Goal: Task Accomplishment & Management: Use online tool/utility

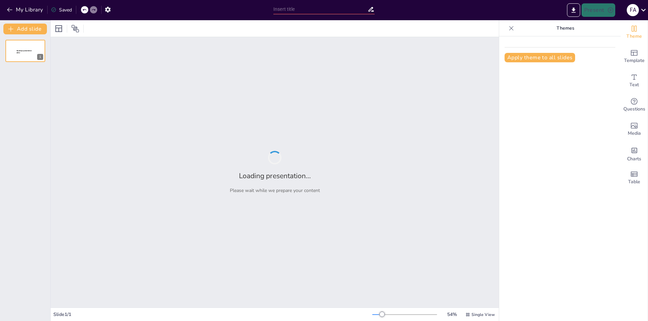
type input "Análisis FODA de la Facultad de Ingeniería USS"
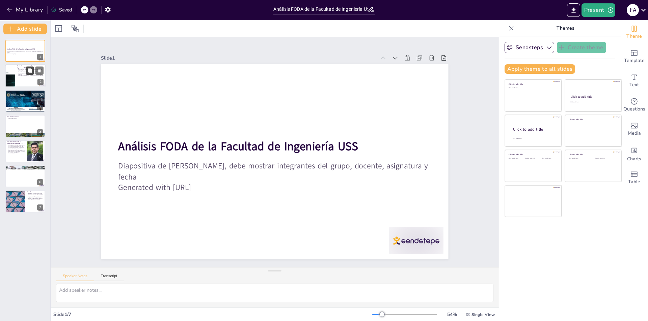
click at [30, 75] on button at bounding box center [30, 71] width 8 height 8
type textarea "Este punto resalta la misión de la facultad, que es fundamental para entender s…"
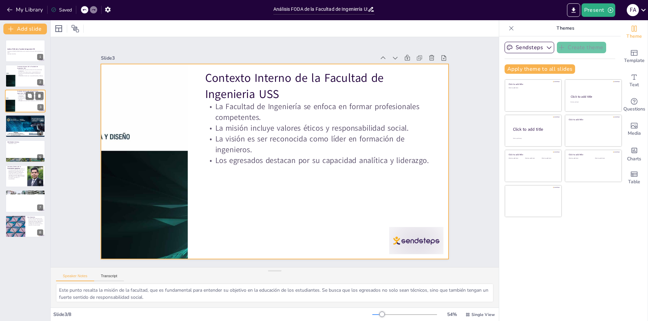
click at [28, 102] on div at bounding box center [25, 101] width 40 height 23
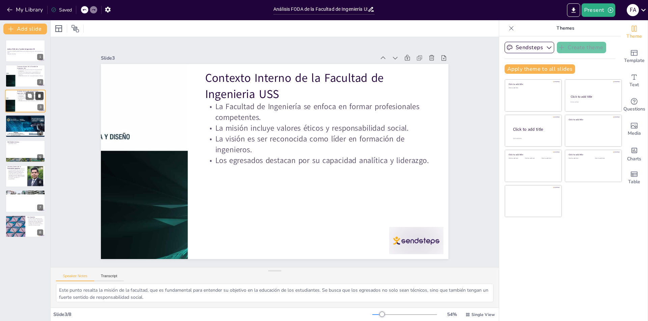
drag, startPoint x: 29, startPoint y: 103, endPoint x: 40, endPoint y: 95, distance: 13.5
click at [40, 95] on icon at bounding box center [39, 96] width 3 height 4
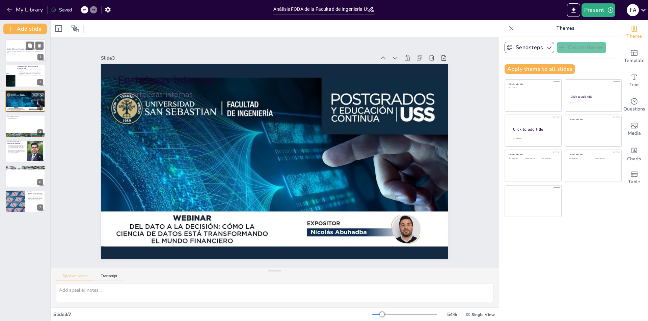
click at [11, 55] on div at bounding box center [25, 50] width 40 height 23
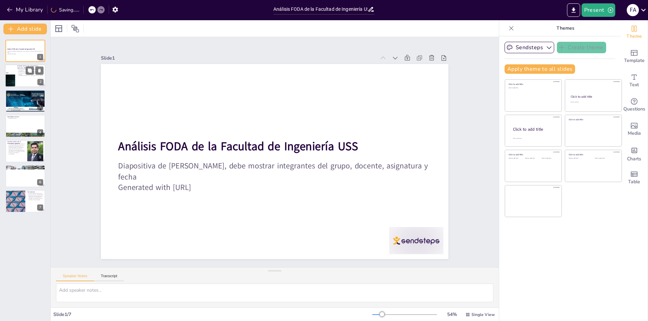
click at [11, 78] on div at bounding box center [10, 76] width 40 height 23
type textarea "Este punto resalta la misión de la facultad, que es fundamental para entender s…"
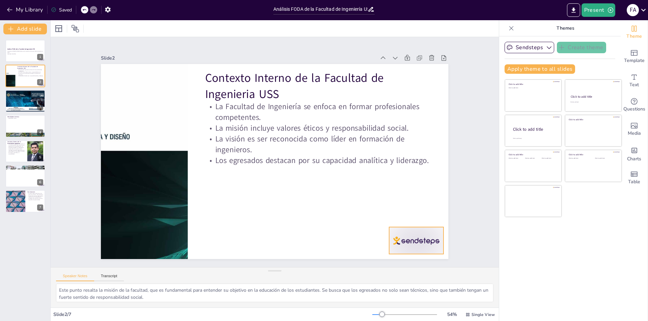
click at [383, 275] on div at bounding box center [352, 300] width 60 height 51
click at [16, 98] on div at bounding box center [25, 101] width 40 height 23
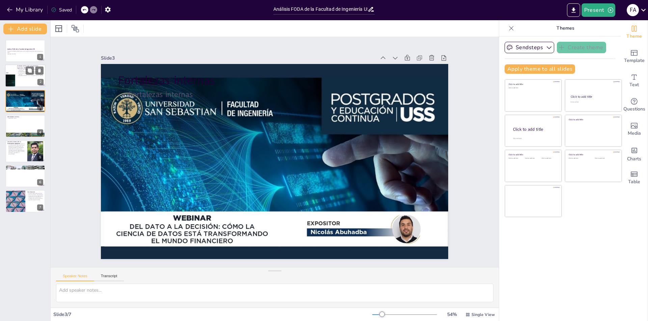
click at [16, 77] on div at bounding box center [25, 76] width 40 height 23
type textarea "Este punto resalta la misión de la facultad, que es fundamental para entender s…"
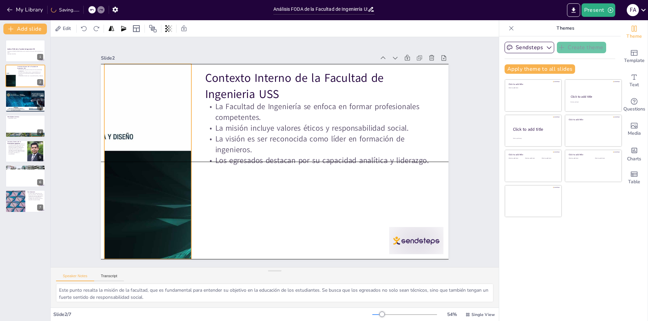
click at [126, 129] on div at bounding box center [147, 161] width 347 height 195
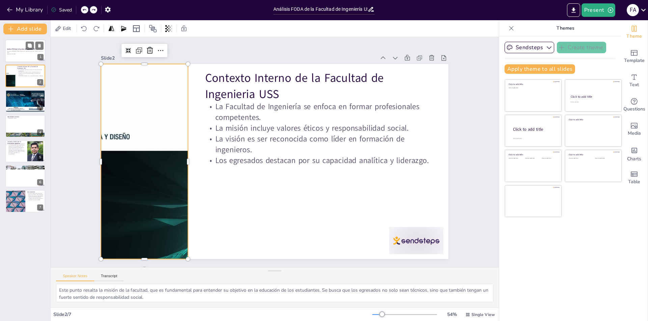
click at [21, 54] on p "Generated with [URL]" at bounding box center [25, 53] width 36 height 1
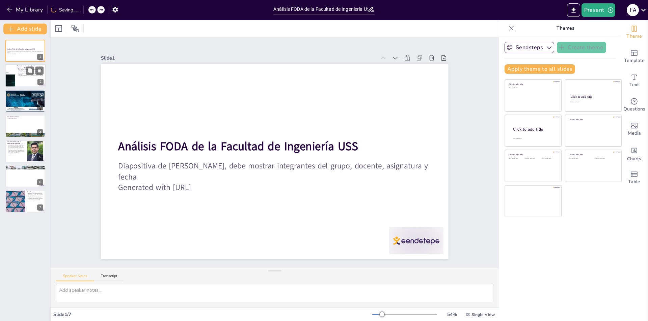
click at [20, 74] on p "La visión es ser reconocida como líder en formación de ingenieros." at bounding box center [30, 74] width 26 height 2
type textarea "Este punto resalta la misión de la facultad, que es fundamental para entender s…"
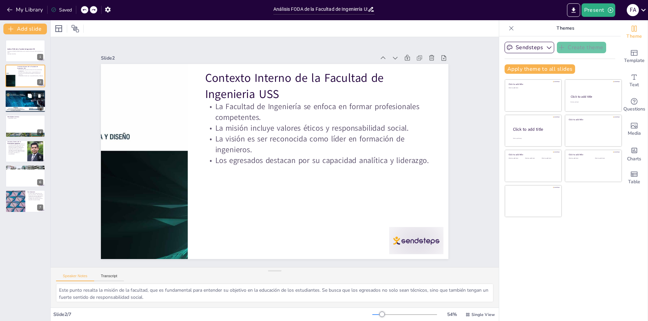
click at [12, 104] on div at bounding box center [25, 101] width 40 height 23
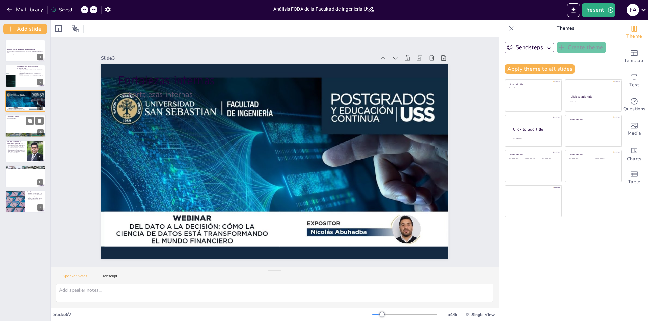
click at [16, 124] on div at bounding box center [25, 126] width 40 height 23
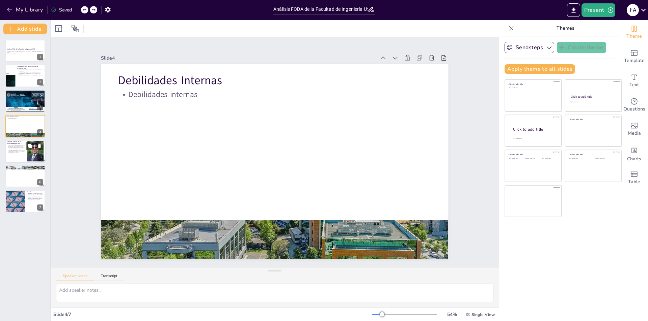
click at [16, 152] on p "La Facultad de Ingeniería está inserta en un contexto donde Chile avanza hacia …" at bounding box center [16, 148] width 18 height 11
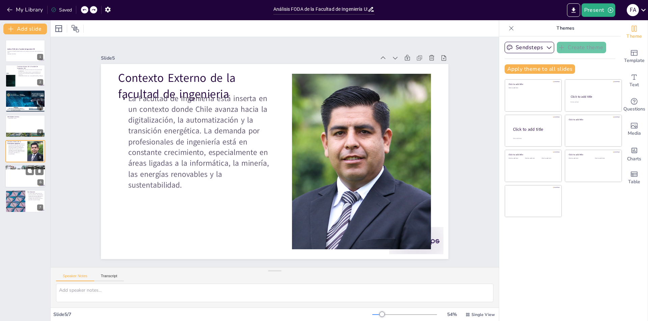
click at [15, 179] on div at bounding box center [25, 176] width 40 height 23
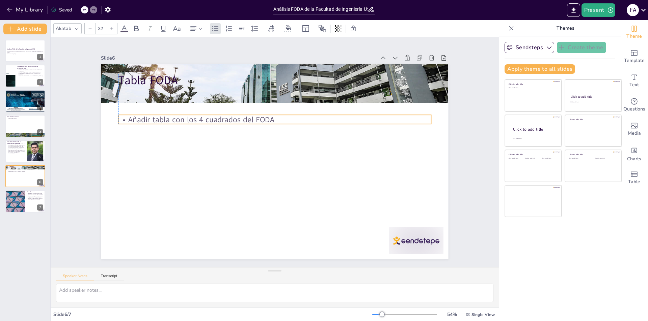
drag, startPoint x: 226, startPoint y: 95, endPoint x: 225, endPoint y: 120, distance: 25.3
click at [225, 120] on p "Añadir tabla con los 4 cuadrados del FODA" at bounding box center [278, 120] width 312 height 44
click at [9, 200] on div at bounding box center [15, 201] width 40 height 23
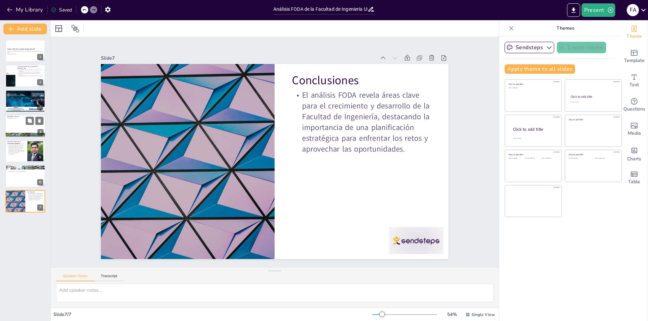
click at [19, 124] on div at bounding box center [25, 126] width 40 height 23
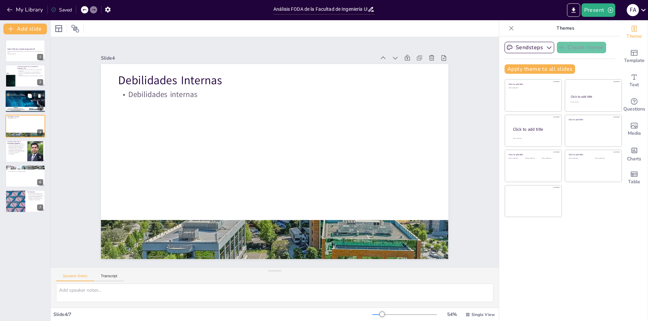
click at [18, 102] on div at bounding box center [25, 101] width 40 height 23
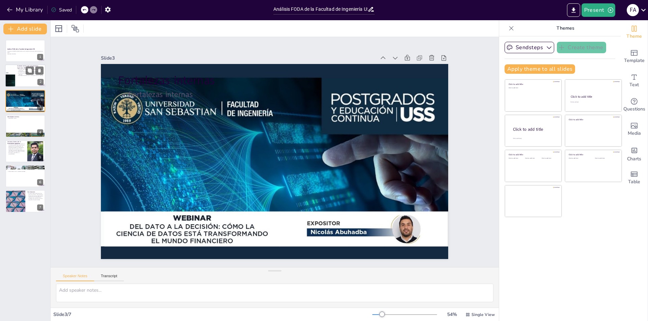
click at [18, 79] on div at bounding box center [25, 76] width 40 height 23
type textarea "Este punto resalta la misión de la facultad, que es fundamental para entender s…"
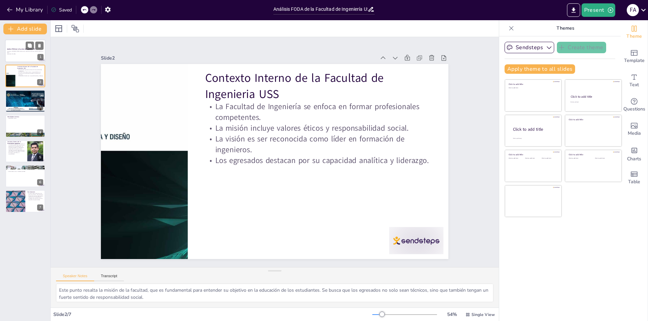
click at [17, 53] on p "Generated with [URL]" at bounding box center [25, 53] width 36 height 1
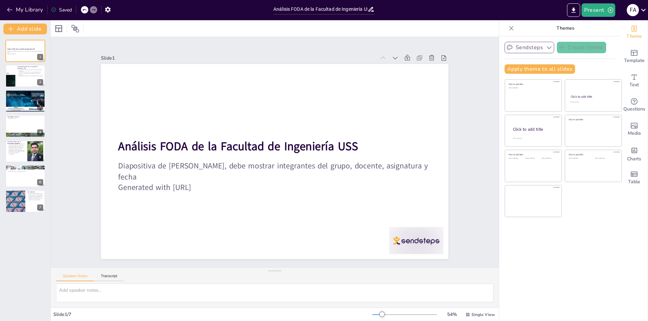
click at [532, 49] on button "Sendsteps" at bounding box center [529, 47] width 50 height 11
click at [534, 51] on button "Sendsteps" at bounding box center [529, 47] width 50 height 11
click at [113, 276] on button "Transcript" at bounding box center [109, 277] width 30 height 7
click at [83, 277] on button "Speaker Notes" at bounding box center [75, 277] width 38 height 7
click at [86, 10] on icon at bounding box center [84, 10] width 4 height 4
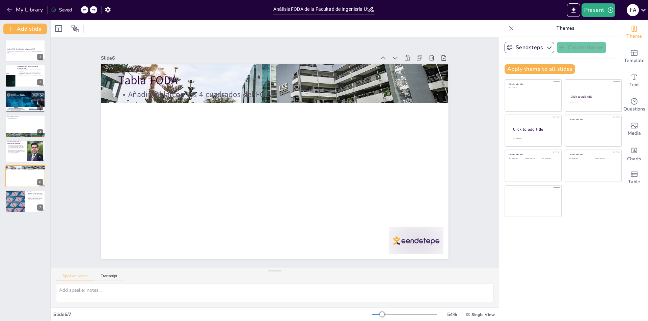
click at [86, 10] on icon at bounding box center [84, 10] width 4 height 4
type textarea "Este punto resalta la misión de la facultad, que es fundamental para entender s…"
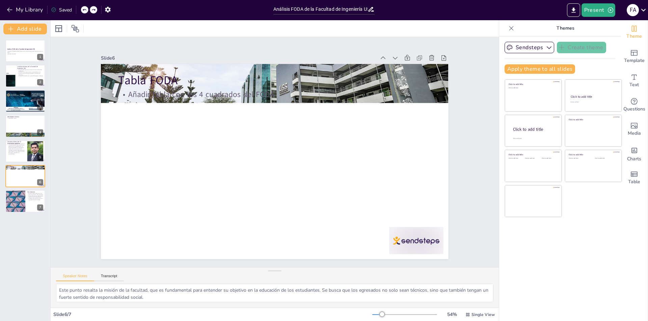
click at [86, 10] on icon at bounding box center [84, 10] width 4 height 4
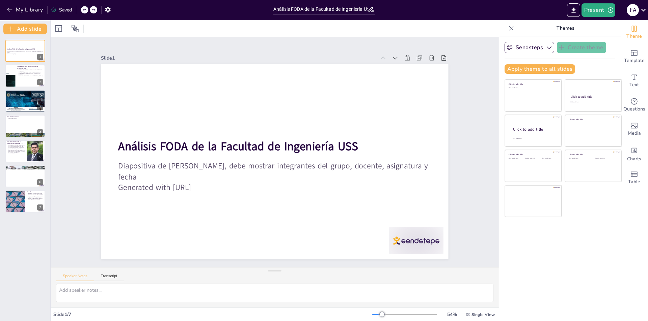
click at [86, 10] on icon at bounding box center [84, 10] width 4 height 4
click at [647, 11] on icon at bounding box center [643, 9] width 9 height 9
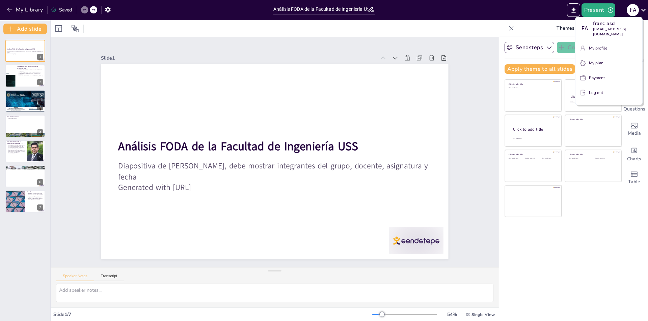
click at [22, 81] on div at bounding box center [324, 160] width 648 height 321
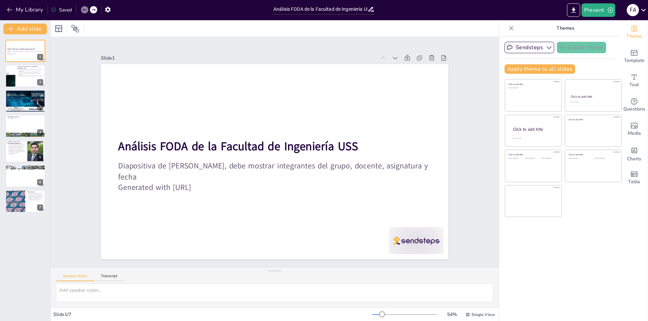
click at [22, 81] on div at bounding box center [25, 76] width 40 height 22
type textarea "Este punto resalta la misión de la facultad, que es fundamental para entender s…"
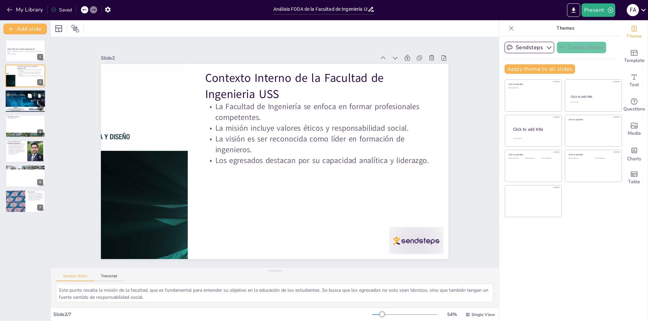
click at [22, 98] on div at bounding box center [25, 101] width 40 height 23
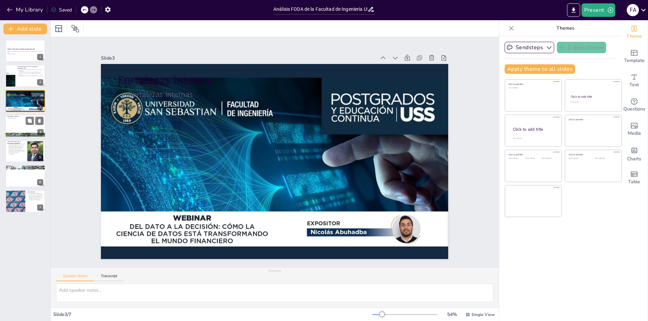
click at [24, 123] on div at bounding box center [25, 126] width 40 height 23
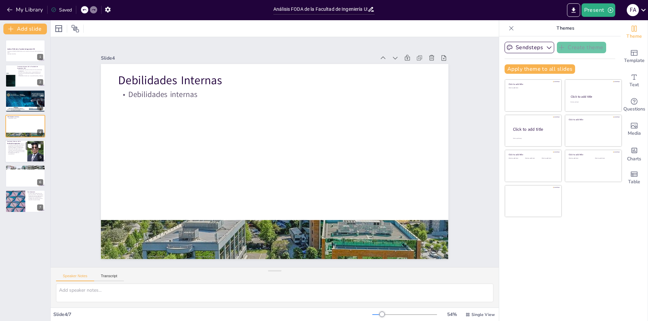
click at [21, 151] on p "La Facultad de Ingeniería está inserta en un contexto donde Chile avanza hacia …" at bounding box center [16, 148] width 18 height 11
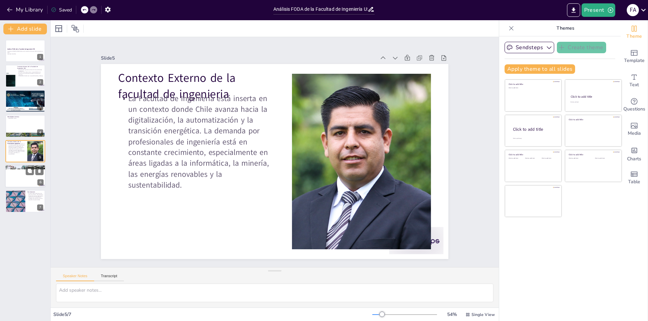
click at [21, 182] on div at bounding box center [25, 176] width 40 height 23
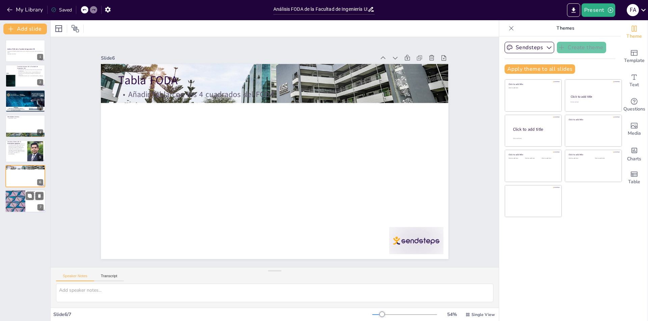
click at [18, 200] on div at bounding box center [15, 201] width 40 height 23
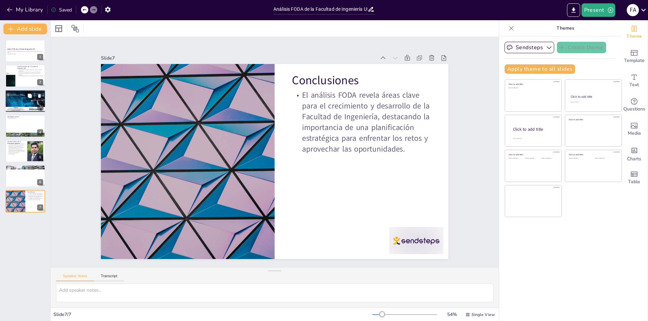
click at [15, 102] on div at bounding box center [25, 101] width 40 height 23
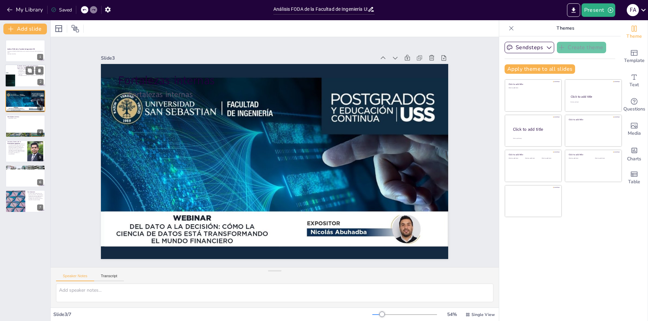
click at [13, 75] on div at bounding box center [10, 76] width 40 height 23
type textarea "Este punto resalta la misión de la facultad, que es fundamental para entender s…"
